Goal: Task Accomplishment & Management: Manage account settings

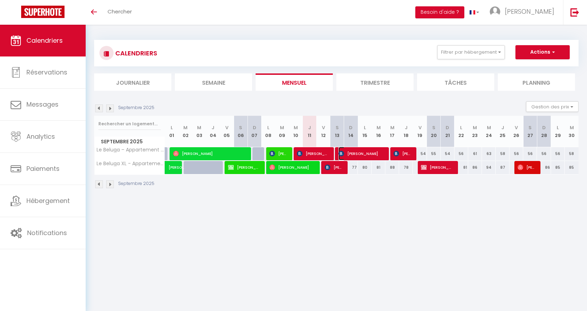
click at [377, 153] on span "[PERSON_NAME]" at bounding box center [361, 153] width 46 height 13
select select "OK"
select select "0"
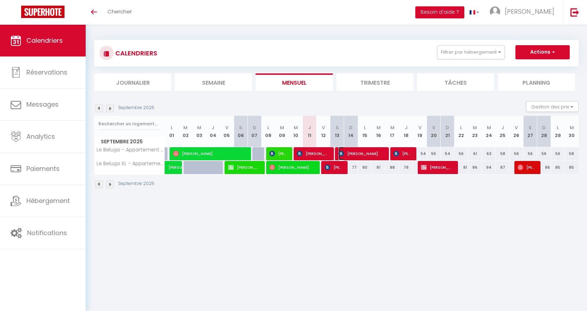
select select "1"
select select
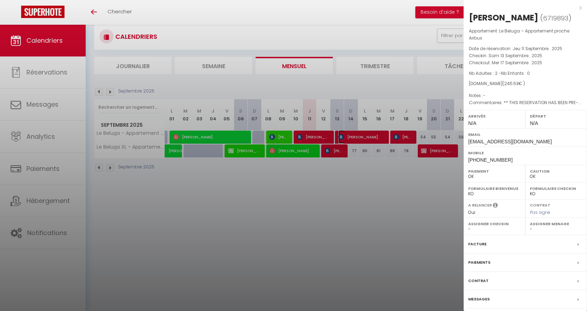
scroll to position [25, 0]
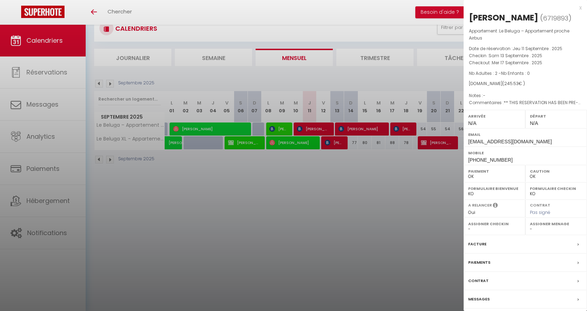
click at [485, 300] on label "Messages" at bounding box center [479, 298] width 22 height 7
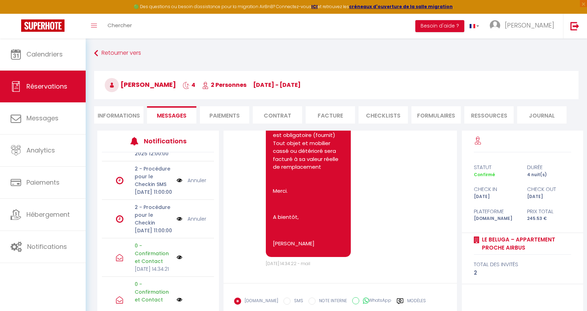
scroll to position [189, 0]
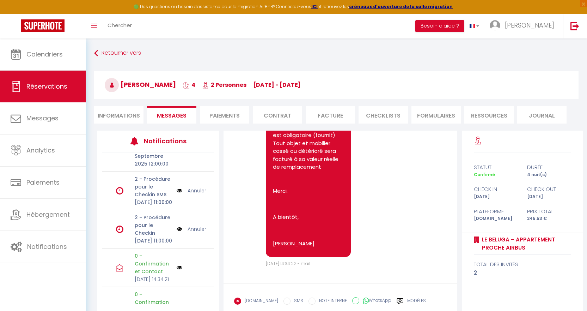
click at [190, 194] on link "Annuler" at bounding box center [197, 190] width 19 height 8
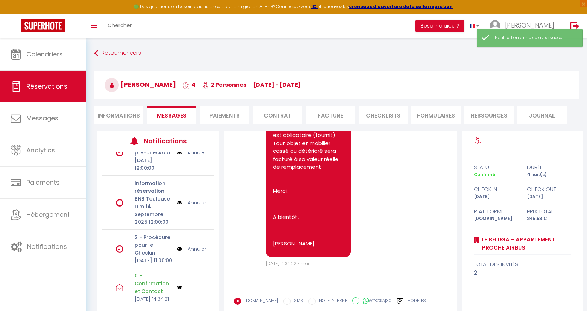
scroll to position [118, 0]
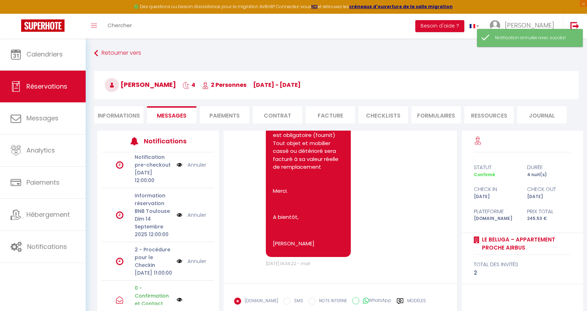
click at [191, 219] on link "Annuler" at bounding box center [197, 215] width 19 height 8
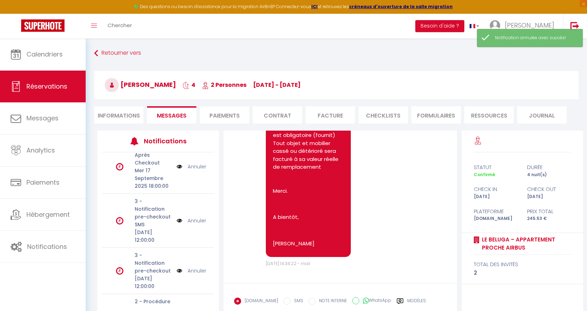
scroll to position [0, 0]
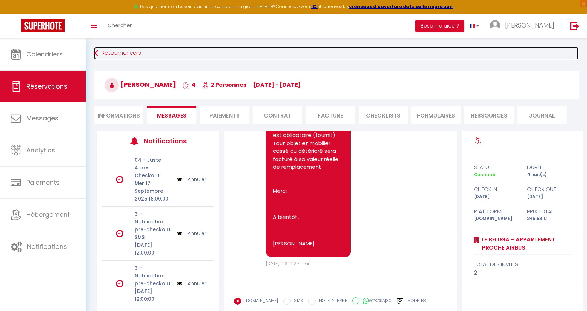
click at [115, 54] on link "Retourner vers" at bounding box center [336, 53] width 484 height 13
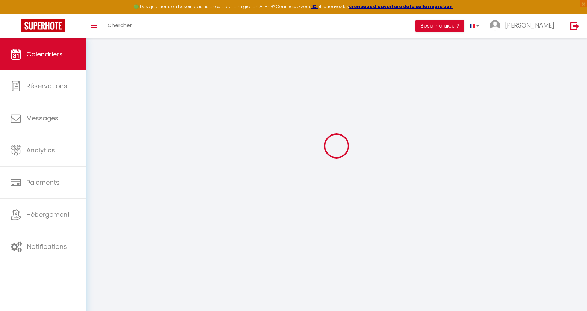
scroll to position [38, 0]
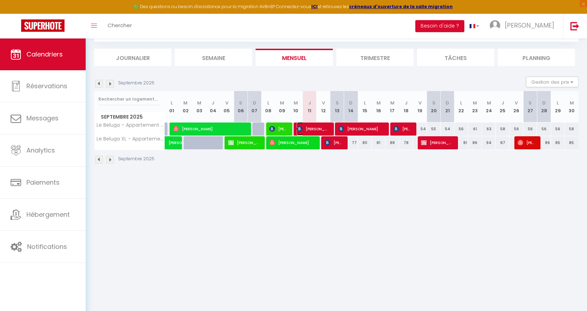
click at [302, 127] on img at bounding box center [300, 129] width 6 height 6
select select "OK"
select select "0"
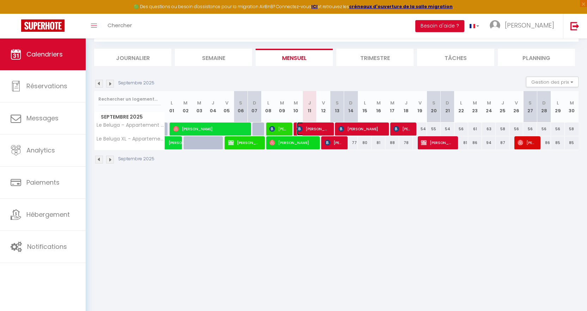
select select "1"
select select
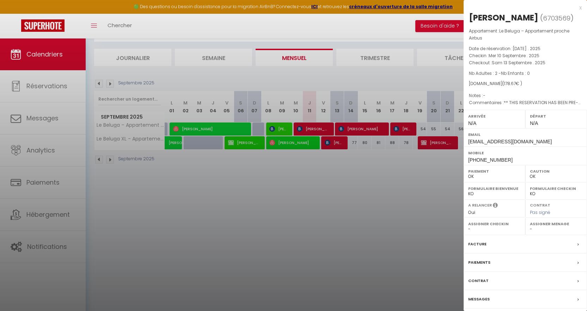
click at [476, 299] on label "Messages" at bounding box center [479, 298] width 22 height 7
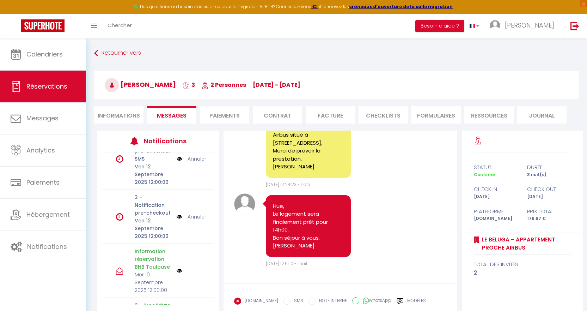
scroll to position [35, 0]
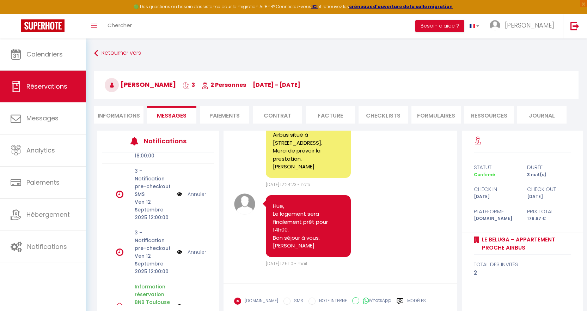
click at [188, 256] on link "Annuler" at bounding box center [197, 252] width 19 height 8
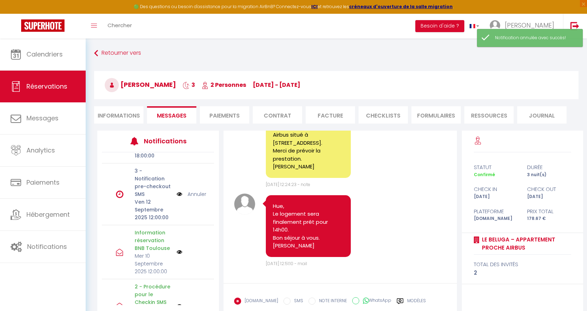
click at [195, 198] on link "Annuler" at bounding box center [197, 194] width 19 height 8
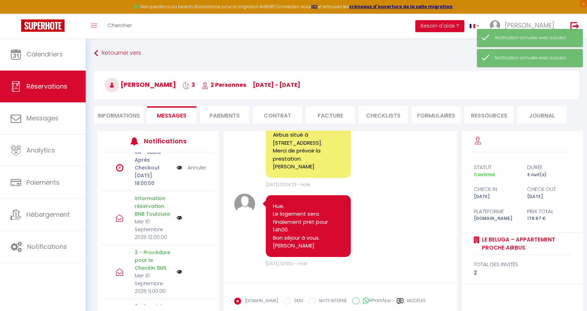
scroll to position [0, 0]
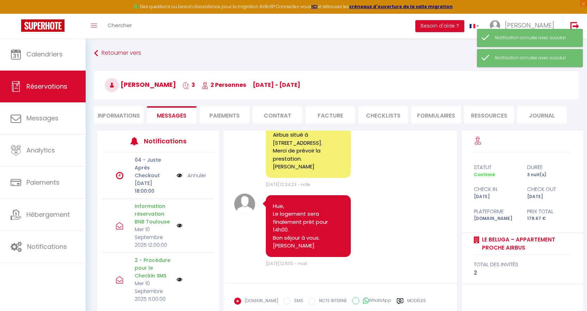
click at [192, 179] on link "Annuler" at bounding box center [197, 175] width 19 height 8
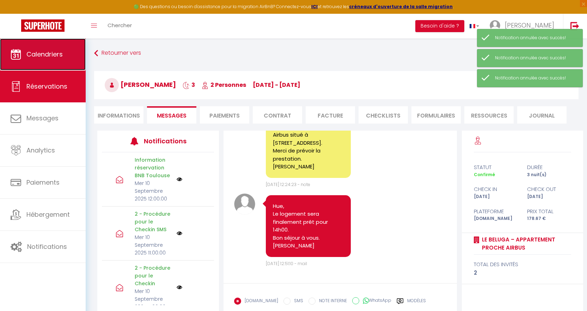
click at [27, 59] on link "Calendriers" at bounding box center [43, 54] width 86 height 32
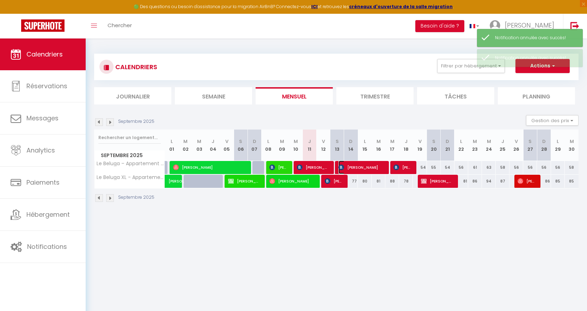
click at [356, 170] on span "[PERSON_NAME]" at bounding box center [361, 166] width 46 height 13
select select "OK"
select select "0"
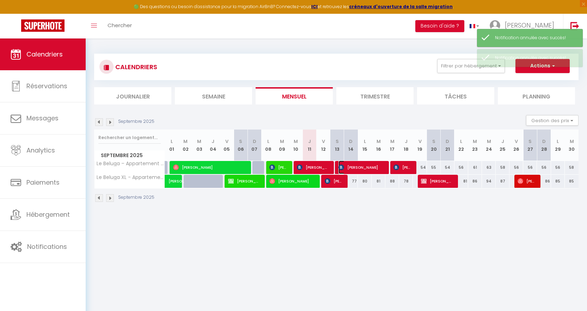
select select "1"
select select
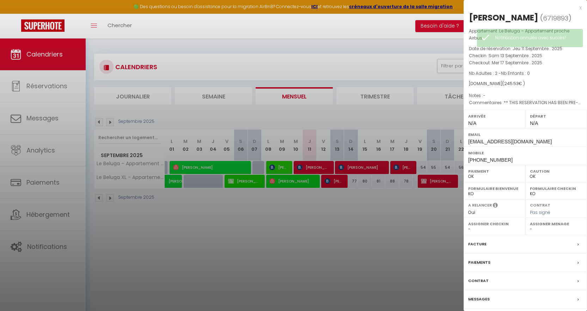
click at [484, 298] on label "Messages" at bounding box center [479, 298] width 22 height 7
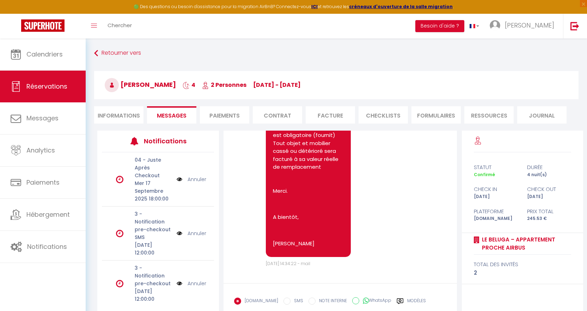
click at [126, 112] on li "Informations" at bounding box center [118, 114] width 49 height 17
select select
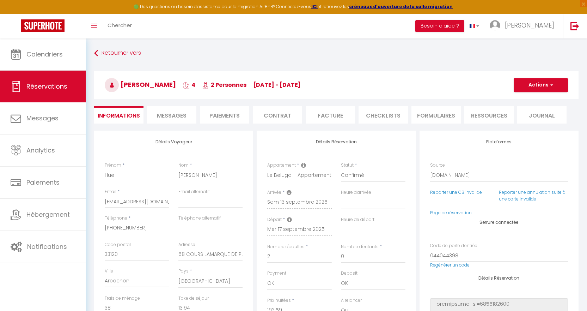
scroll to position [35, 0]
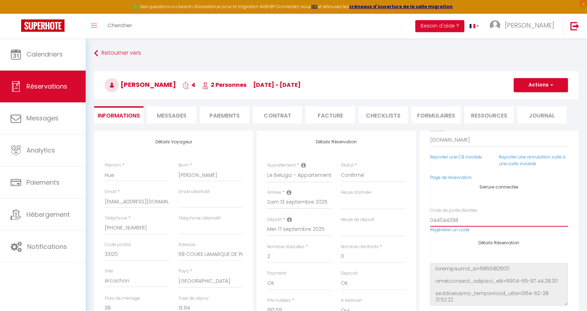
drag, startPoint x: 461, startPoint y: 217, endPoint x: 419, endPoint y: 217, distance: 41.6
click at [419, 217] on div "Plateformes Source Direct [DOMAIN_NAME] [DOMAIN_NAME] Chalet montagne Expedia G…" at bounding box center [498, 244] width 159 height 229
click at [172, 112] on span "Messages" at bounding box center [172, 115] width 30 height 8
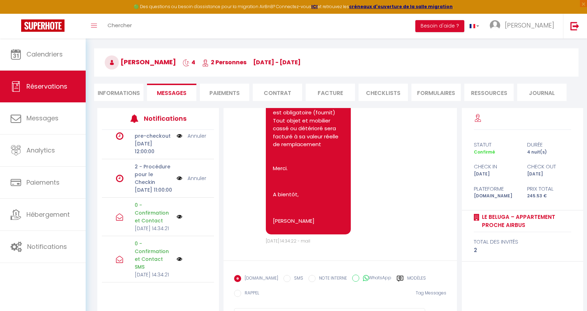
scroll to position [116, 0]
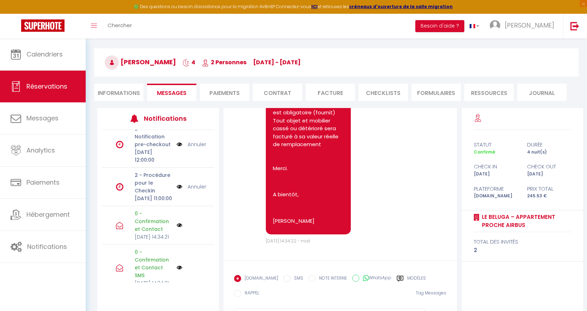
click at [190, 190] on link "Annuler" at bounding box center [197, 187] width 19 height 8
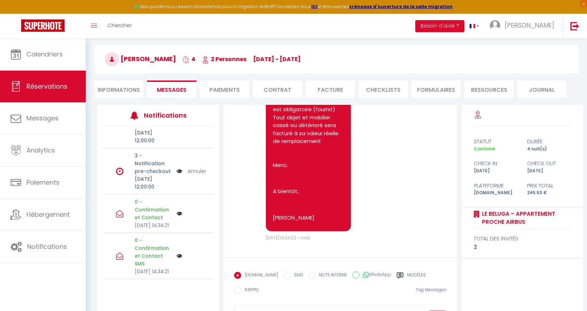
scroll to position [58, 0]
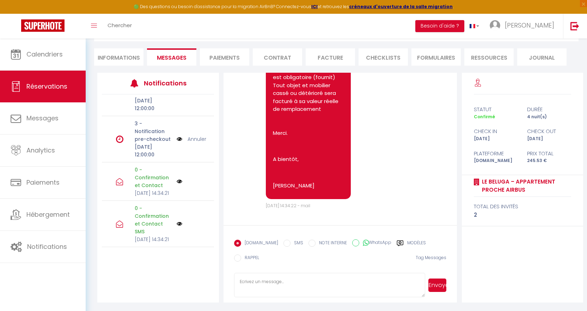
click at [332, 277] on textarea at bounding box center [329, 284] width 191 height 25
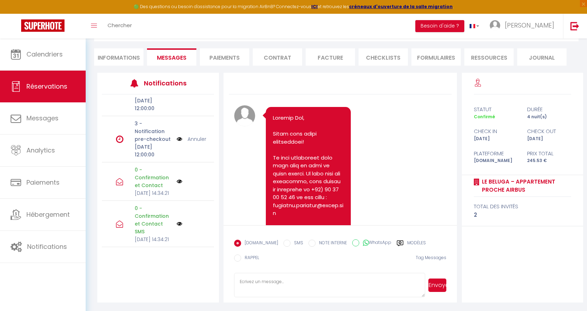
click at [368, 289] on textarea at bounding box center [329, 284] width 191 height 25
paste textarea "044044398"
type textarea "Hue, suite à votre nouvelle réservation le code d'accès à l'appartement changer…"
click at [439, 285] on button "Envoyer" at bounding box center [437, 284] width 18 height 13
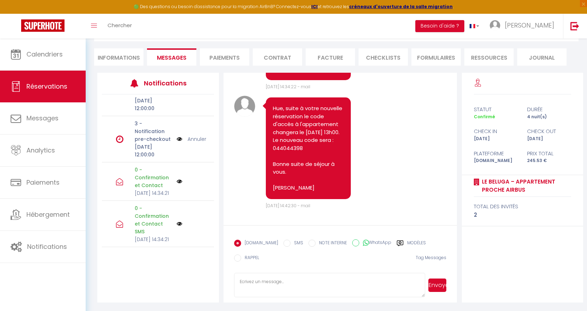
scroll to position [1432, 0]
click at [258, 278] on textarea at bounding box center [329, 284] width 191 height 25
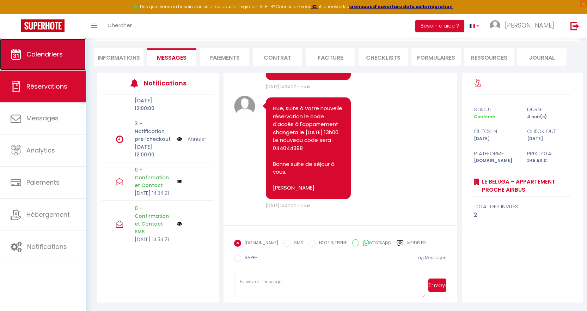
click at [68, 48] on link "Calendriers" at bounding box center [43, 54] width 86 height 32
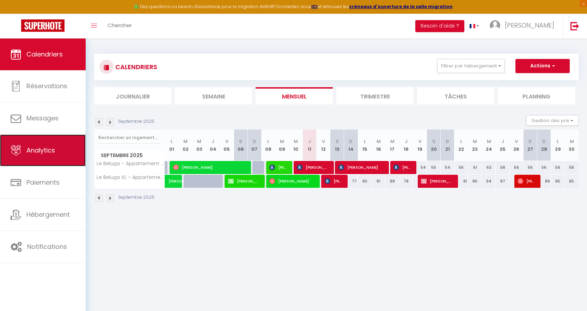
click at [40, 150] on span "Analytics" at bounding box center [40, 150] width 29 height 9
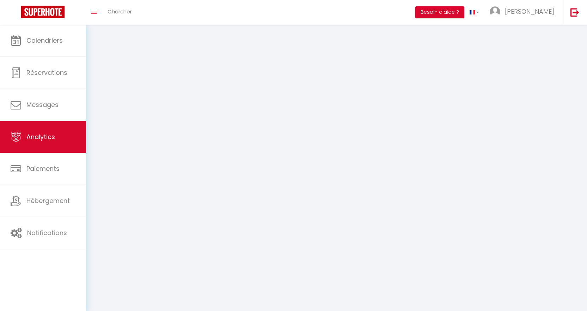
select select "2025"
select select "9"
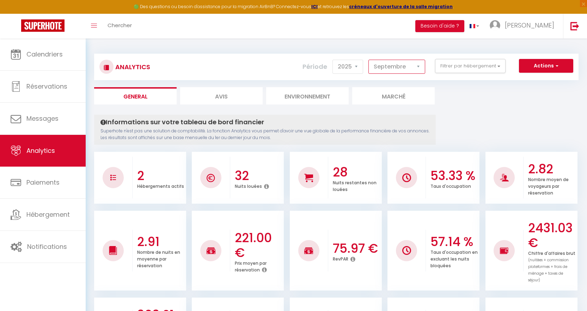
click at [402, 67] on select "[PERSON_NAME] Mars Avril Mai Juin Juillet Août Septembre Octobre Novembre Décem…" at bounding box center [396, 67] width 57 height 14
click at [487, 70] on button "Filtrer par hébergement" at bounding box center [470, 66] width 70 height 14
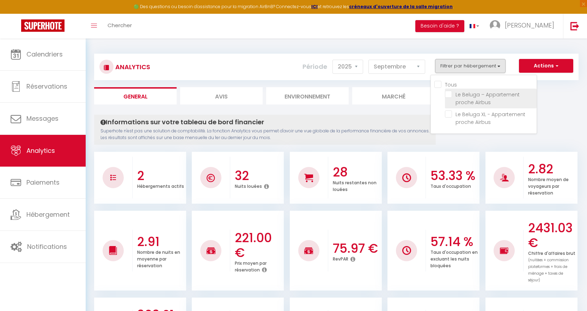
click at [486, 92] on Airbus "checkbox" at bounding box center [491, 94] width 92 height 7
checkbox Airbus "true"
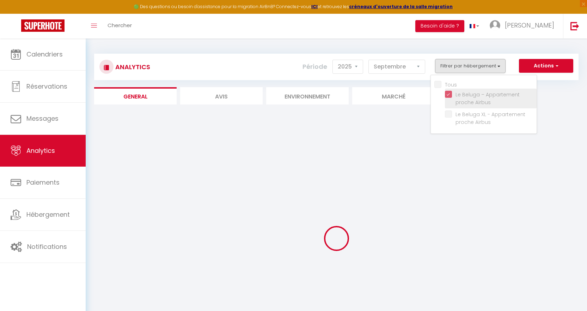
checkbox Airbus "false"
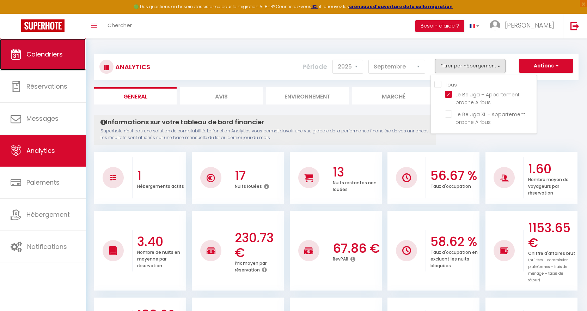
click at [37, 45] on link "Calendriers" at bounding box center [43, 54] width 86 height 32
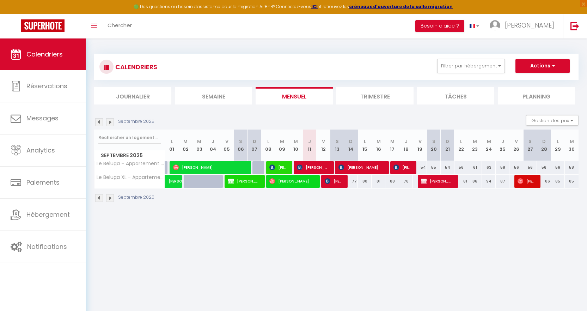
click at [378, 100] on li "Trimestre" at bounding box center [374, 95] width 77 height 17
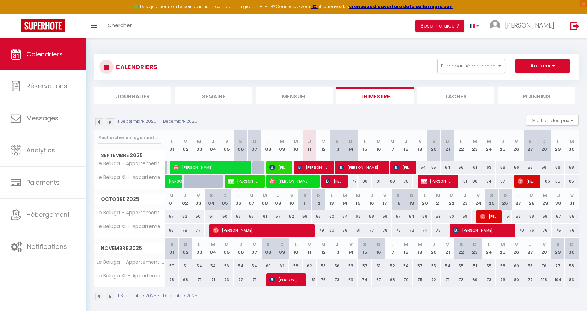
click at [109, 121] on img at bounding box center [110, 122] width 8 height 8
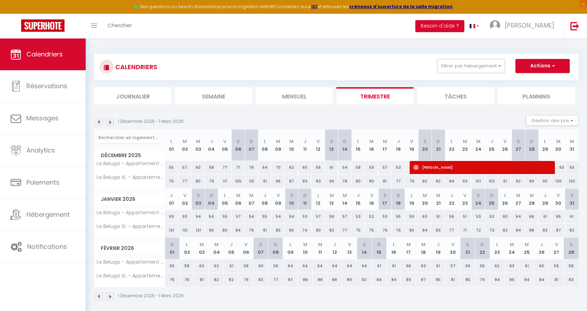
click at [384, 118] on div "1 Décembre 2025 - 1 Mars 2026 Gestion des prix Nb Nuits minimum Règles Disponib…" at bounding box center [336, 122] width 484 height 14
